Goal: Information Seeking & Learning: Check status

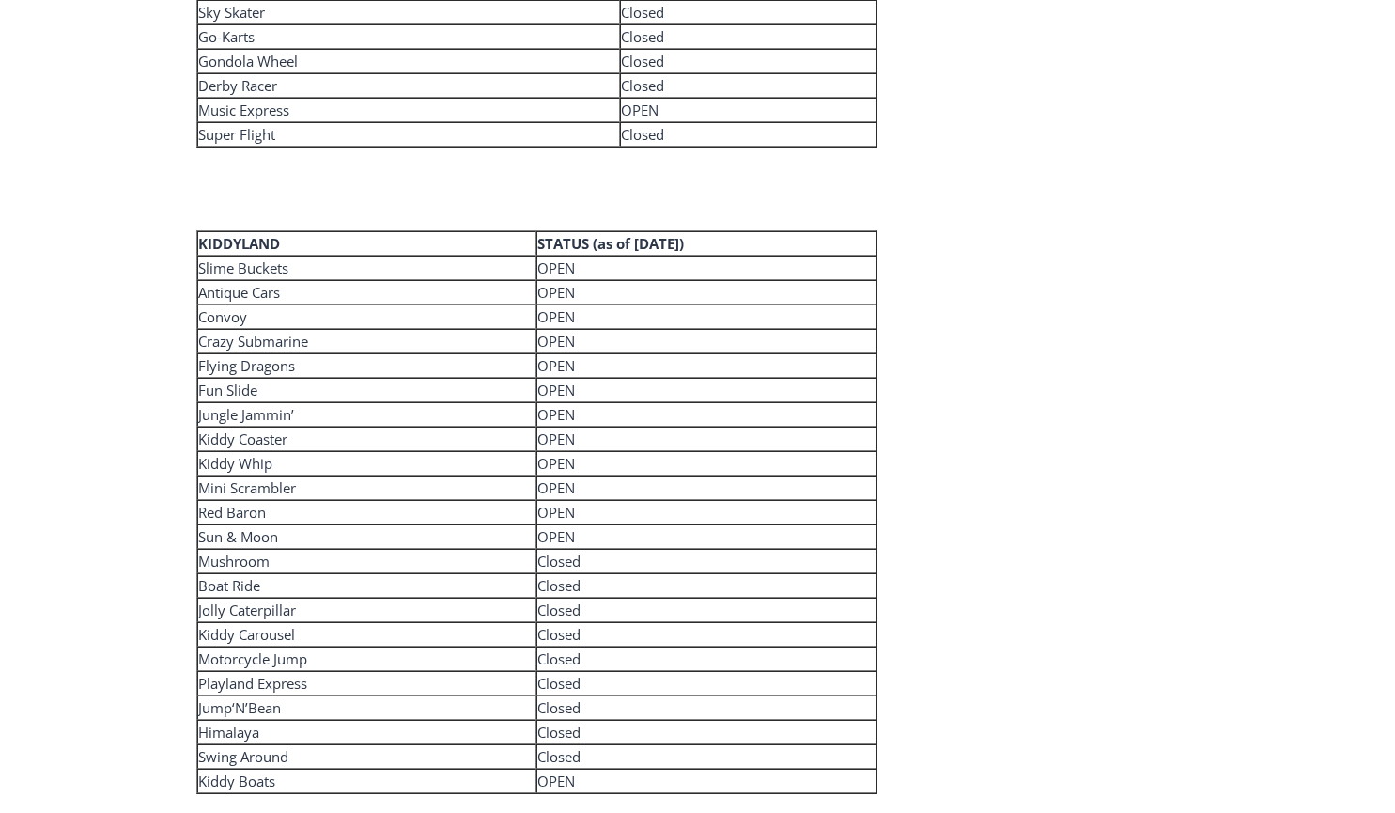
click at [535, 528] on td "Sun & Moon" at bounding box center [367, 536] width 340 height 24
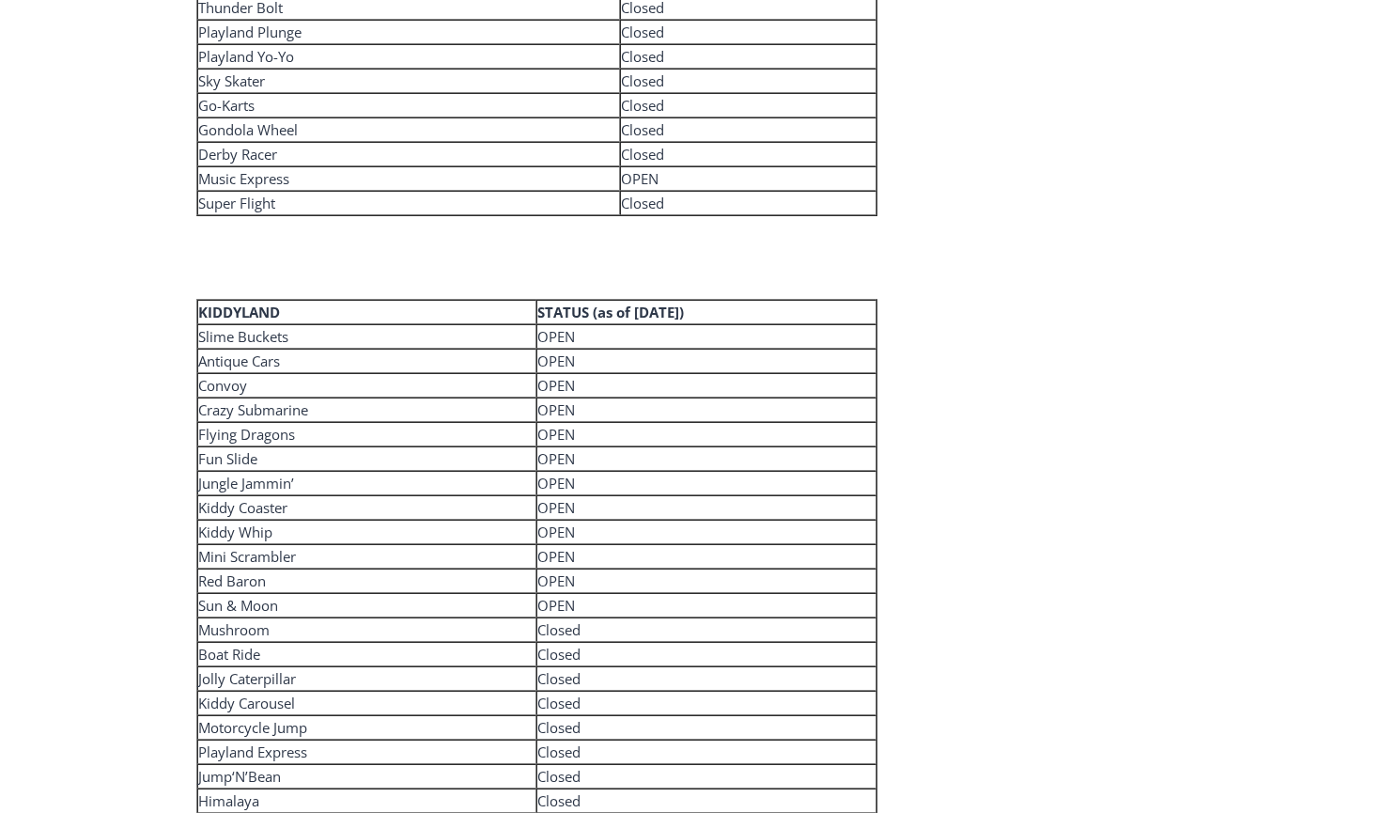
scroll to position [3635, 0]
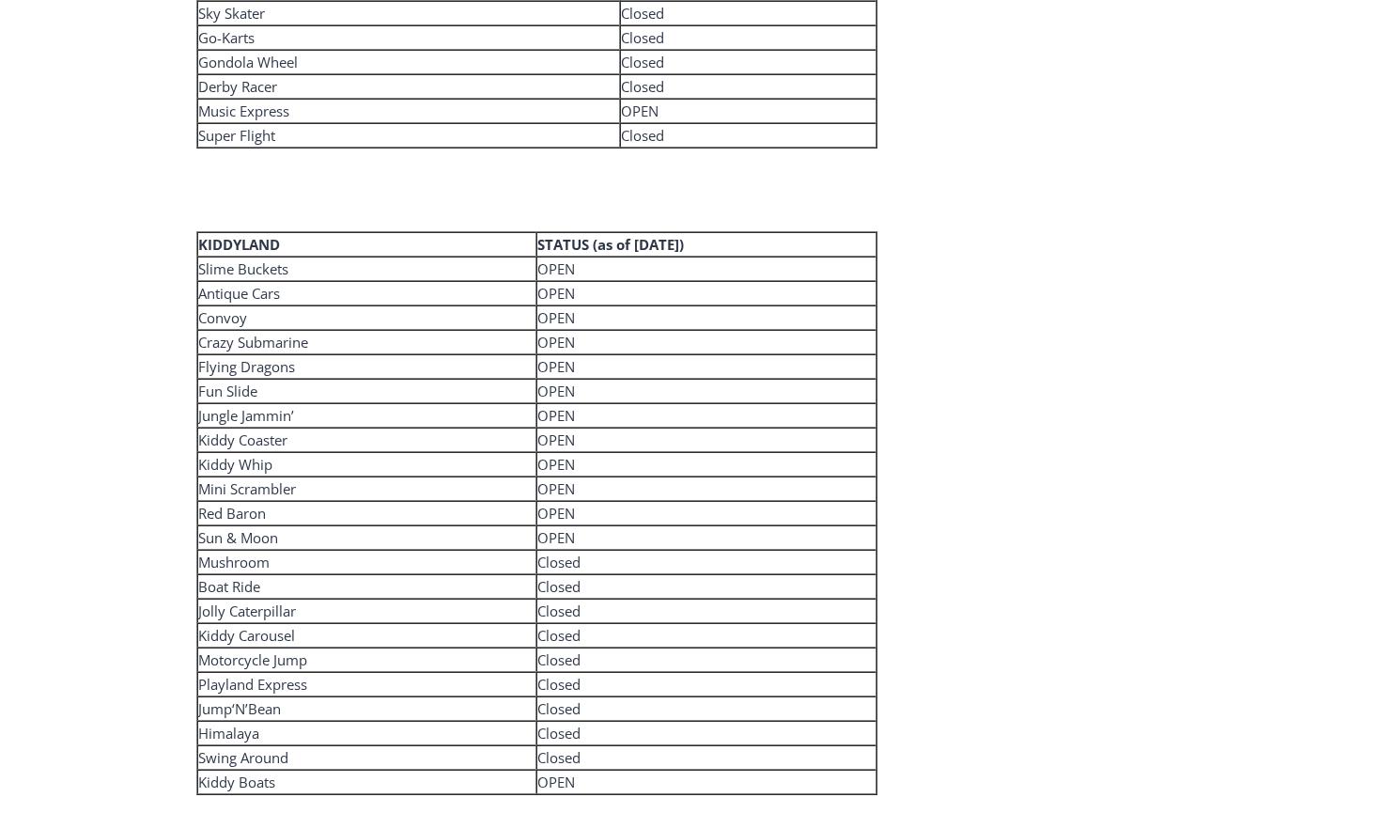
click at [594, 528] on td "OPEN" at bounding box center [706, 537] width 340 height 24
click at [542, 562] on td "Closed" at bounding box center [706, 562] width 340 height 24
click at [460, 608] on td "Jolly Caterpillar" at bounding box center [367, 610] width 340 height 24
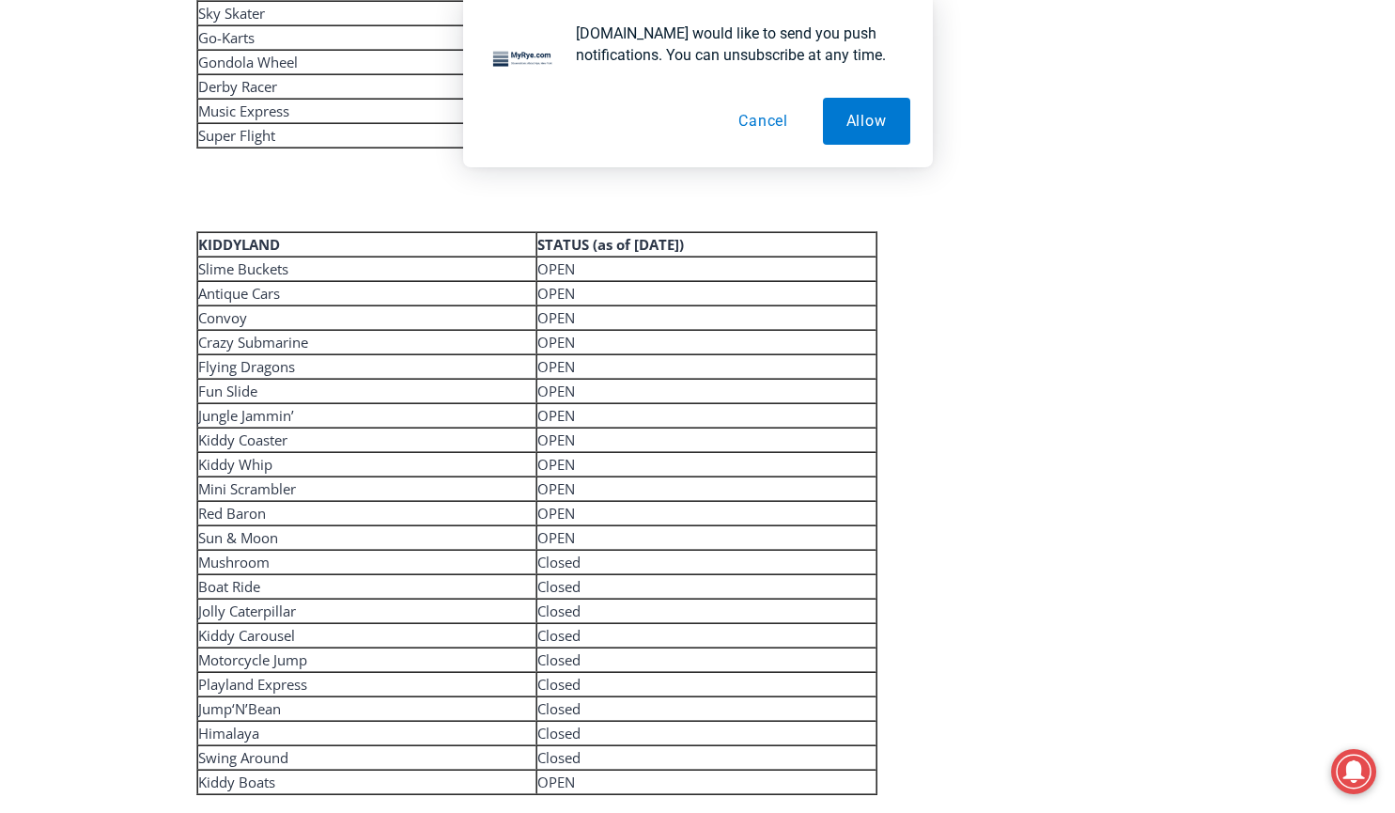
click at [289, 675] on td "Playland Express" at bounding box center [367, 684] width 340 height 24
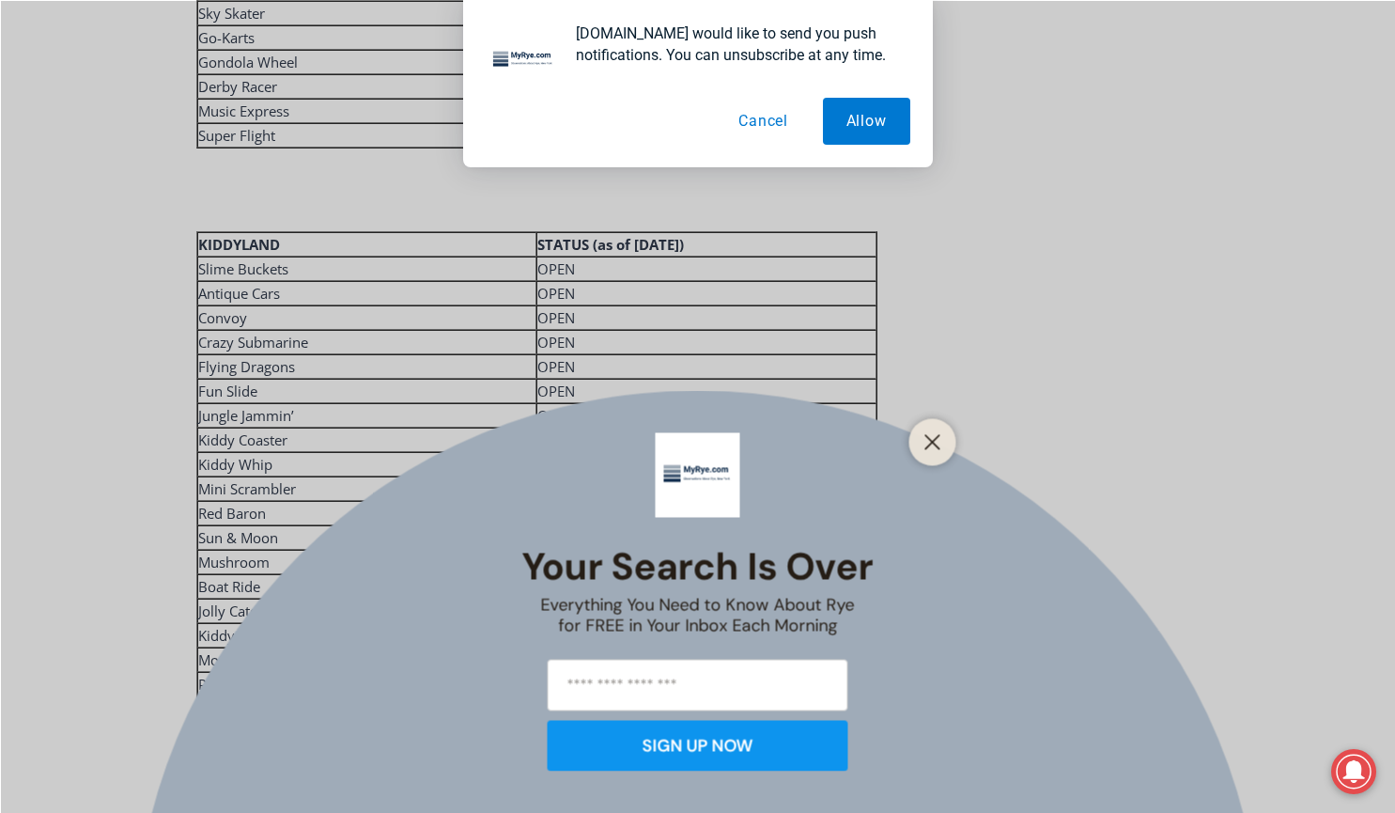
click at [774, 122] on button "Cancel" at bounding box center [763, 121] width 97 height 47
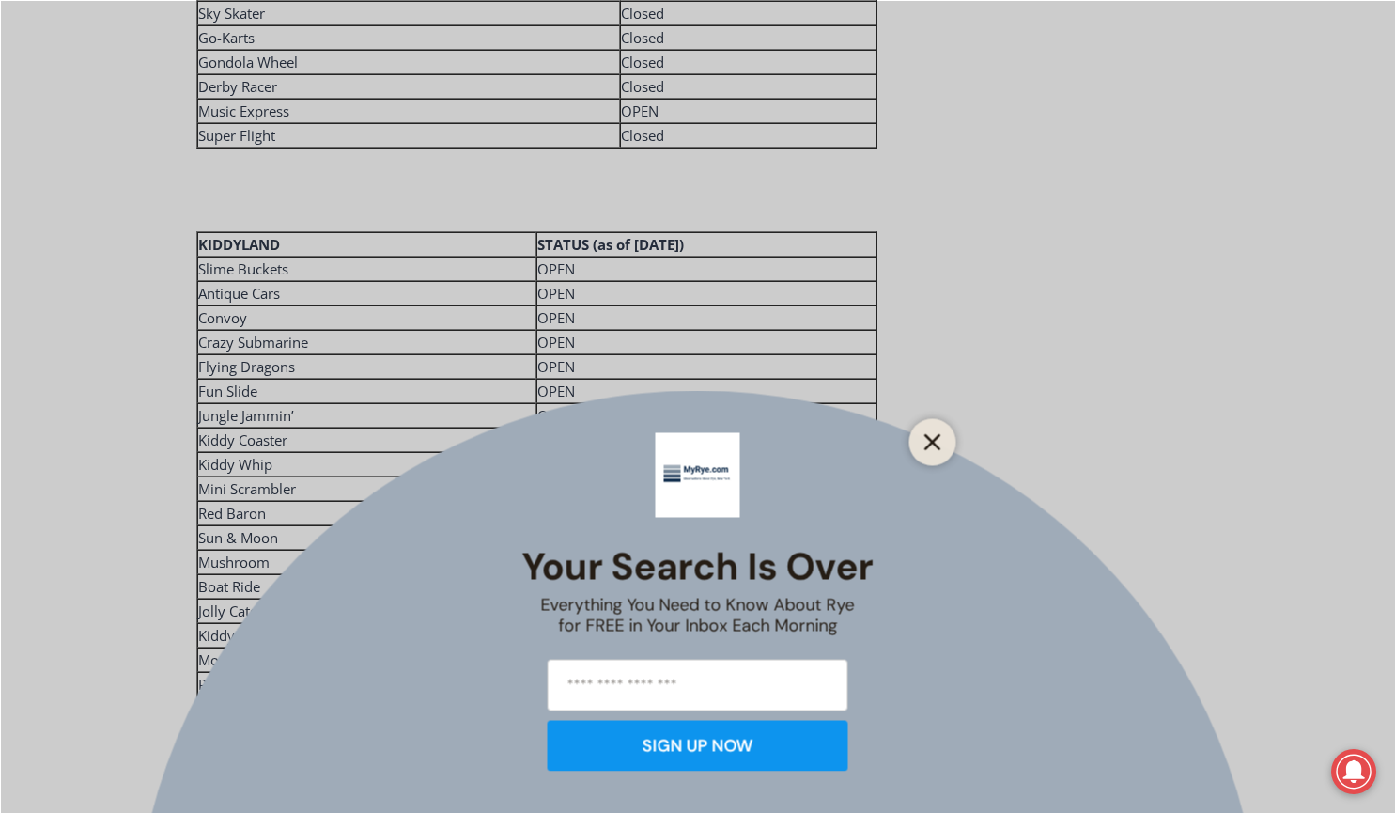
click at [937, 435] on line "Close" at bounding box center [931, 441] width 13 height 13
